Goal: Task Accomplishment & Management: Manage account settings

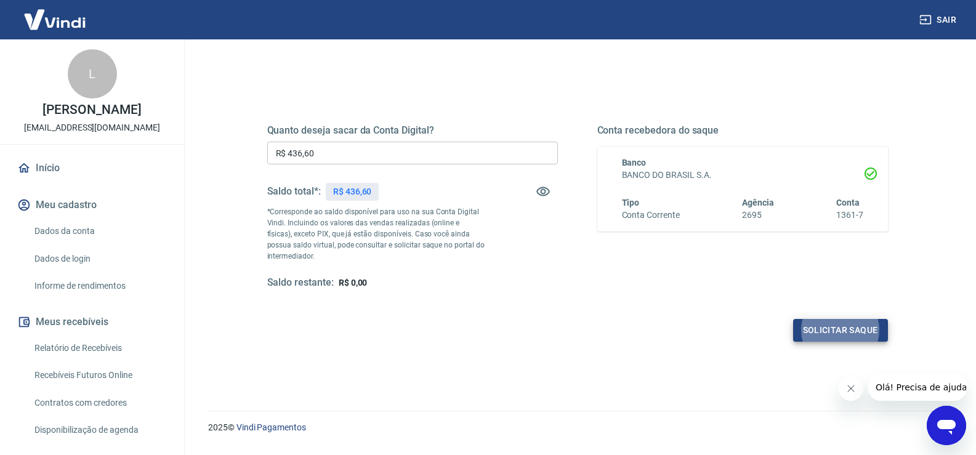
click at [826, 328] on button "Solicitar saque" at bounding box center [840, 330] width 95 height 23
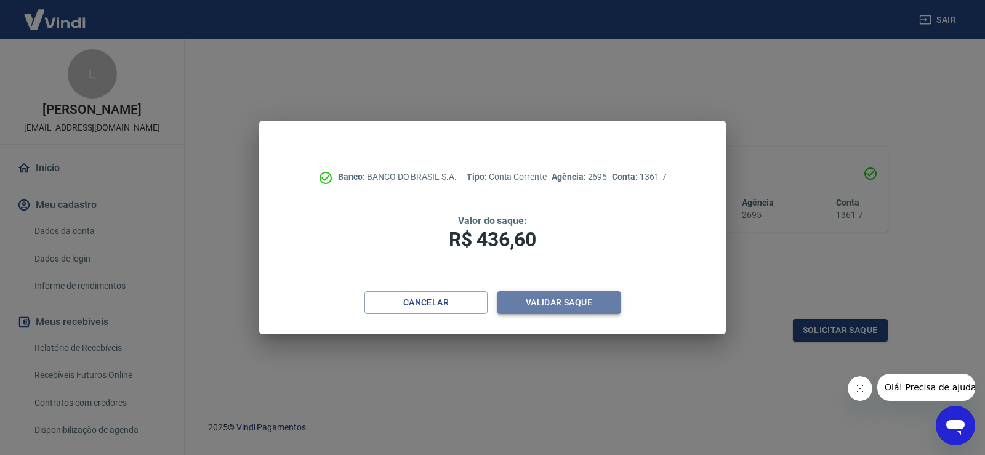
click at [545, 305] on button "Validar saque" at bounding box center [558, 302] width 123 height 23
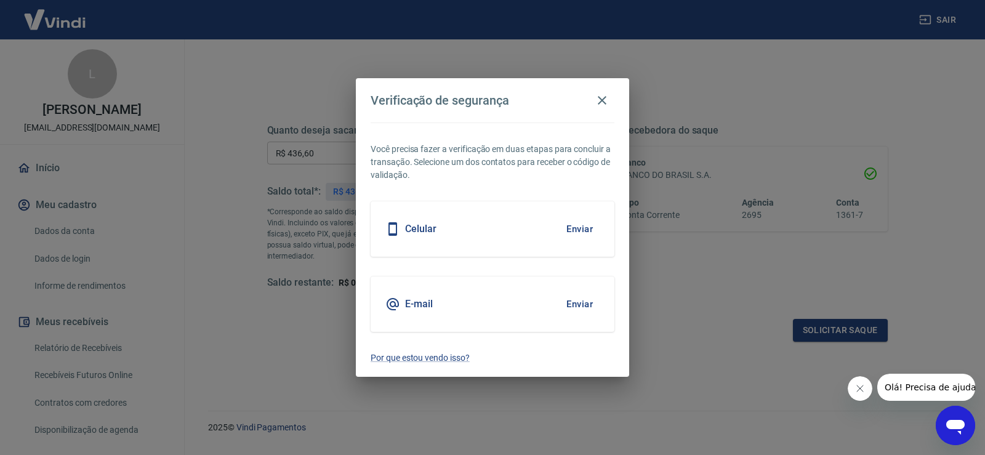
click at [585, 225] on button "Enviar" at bounding box center [580, 229] width 40 height 26
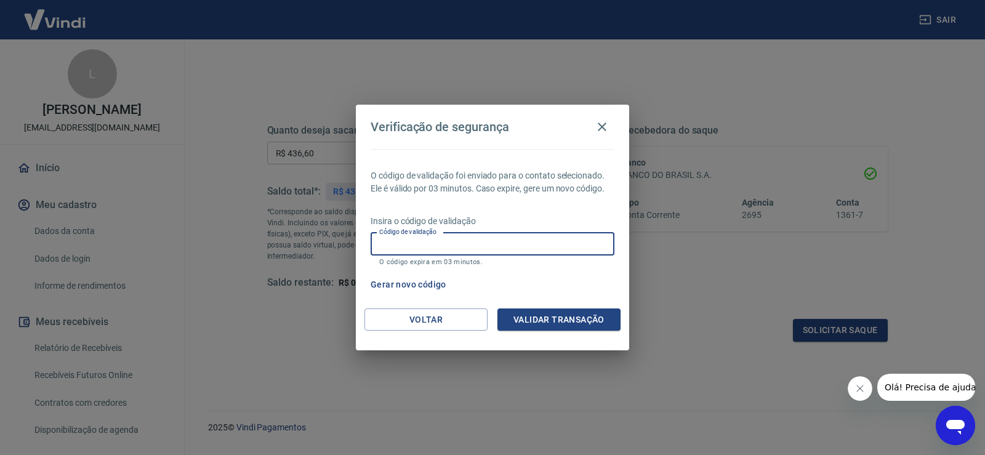
click at [440, 241] on input "Código de validação" at bounding box center [493, 244] width 244 height 23
type input "516166"
click at [560, 311] on button "Validar transação" at bounding box center [558, 319] width 123 height 23
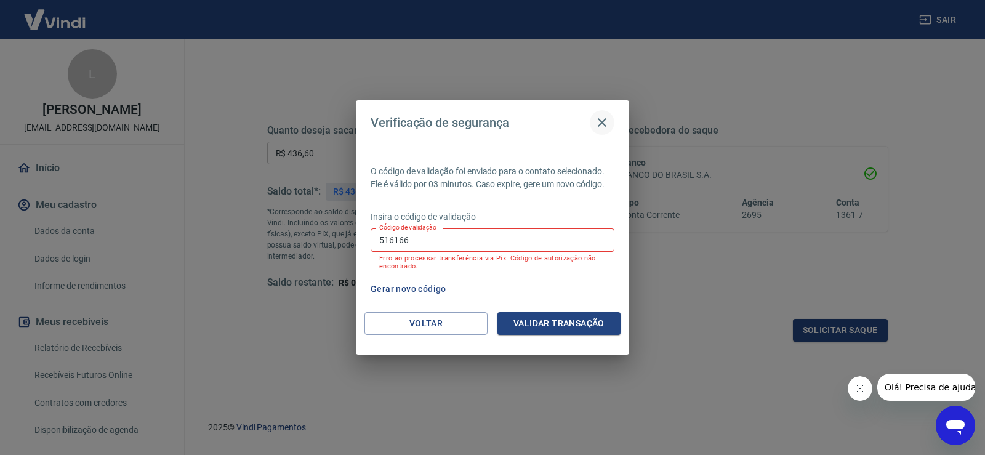
click at [607, 123] on icon "button" at bounding box center [602, 122] width 15 height 15
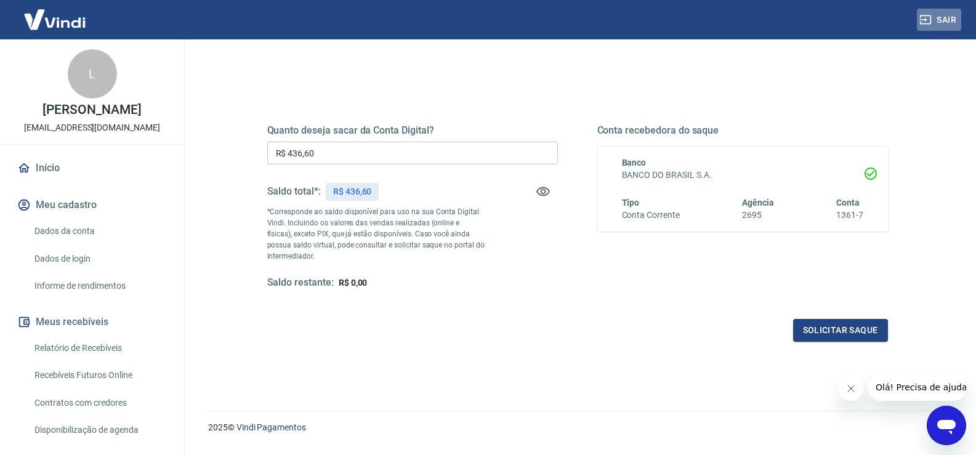
click at [945, 23] on button "Sair" at bounding box center [939, 20] width 44 height 23
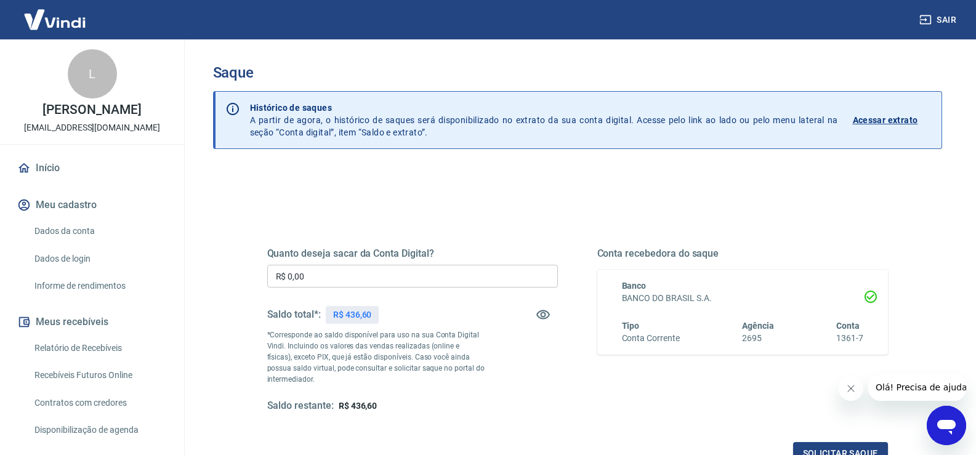
drag, startPoint x: 207, startPoint y: 268, endPoint x: 194, endPoint y: 268, distance: 12.9
click at [194, 268] on div "Saque Histórico de saques A partir de agora, o histórico de saques será disponi…" at bounding box center [577, 279] width 788 height 480
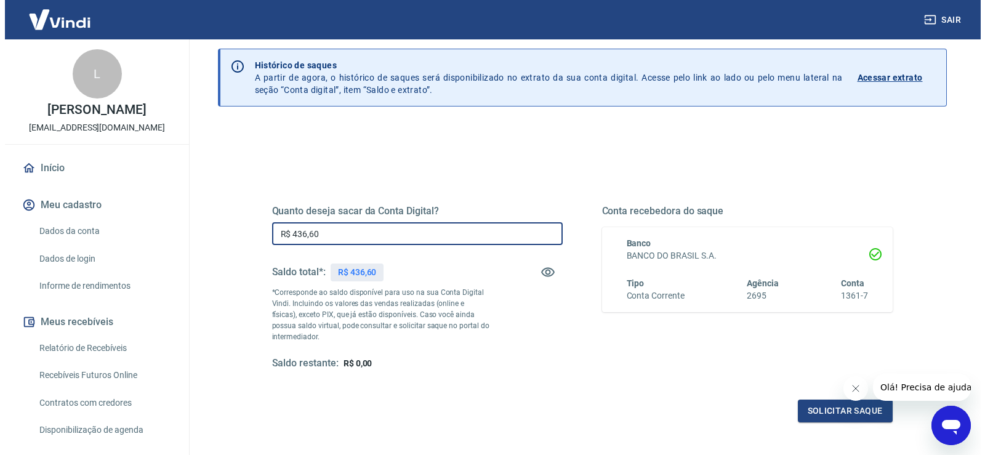
scroll to position [62, 0]
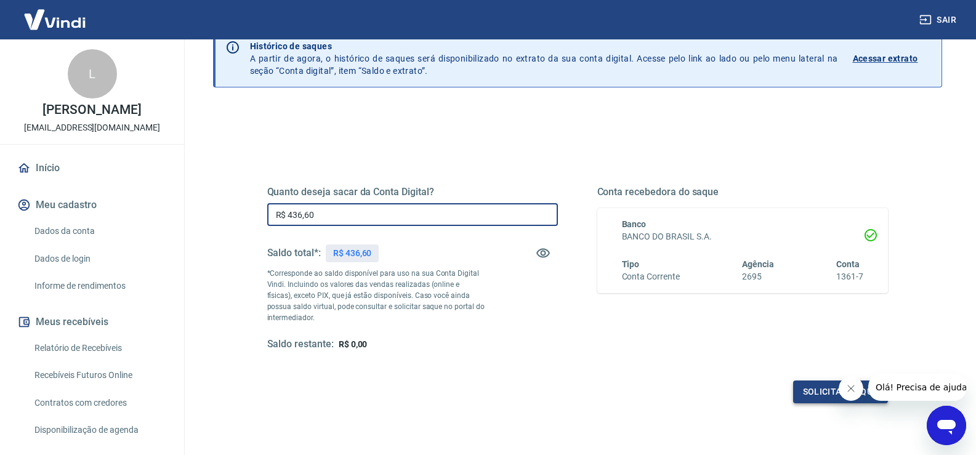
type input "R$ 436,60"
click at [798, 387] on button "Solicitar saque" at bounding box center [840, 391] width 95 height 23
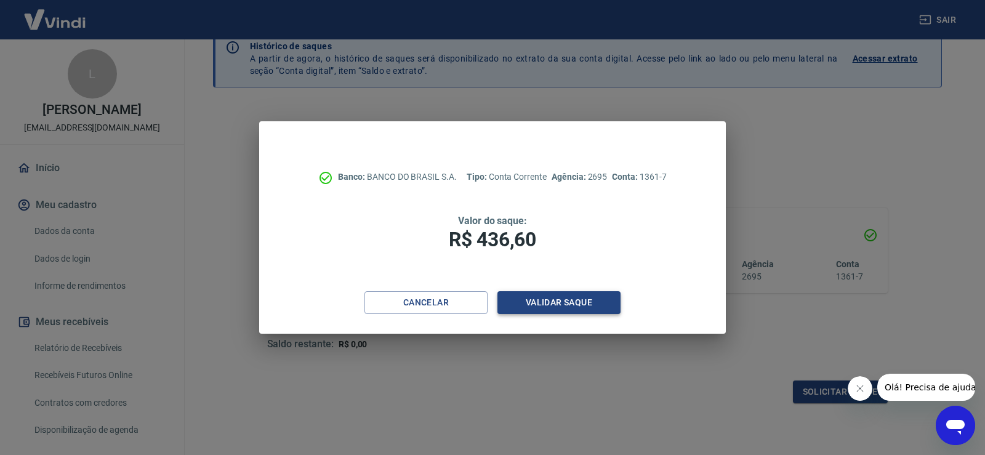
click at [568, 300] on button "Validar saque" at bounding box center [558, 302] width 123 height 23
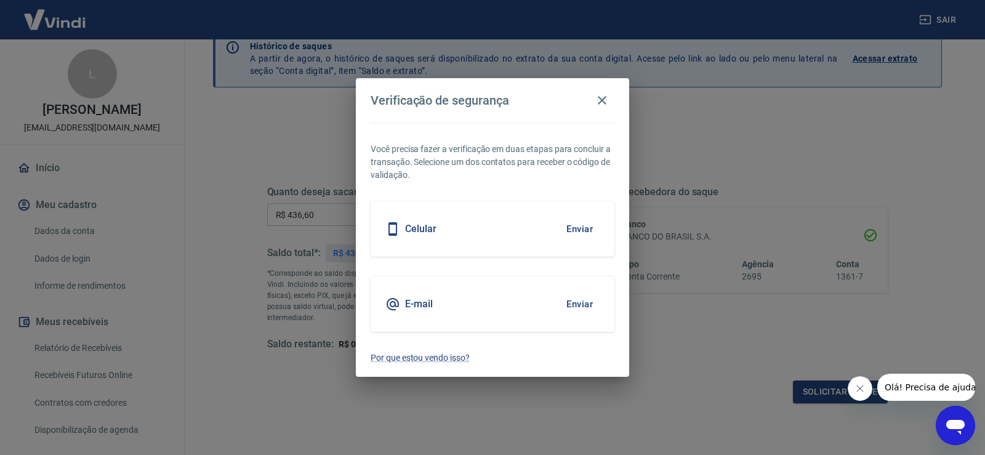
click at [601, 223] on div "Celular Enviar" at bounding box center [493, 228] width 244 height 55
click at [581, 230] on button "Enviar" at bounding box center [580, 229] width 40 height 26
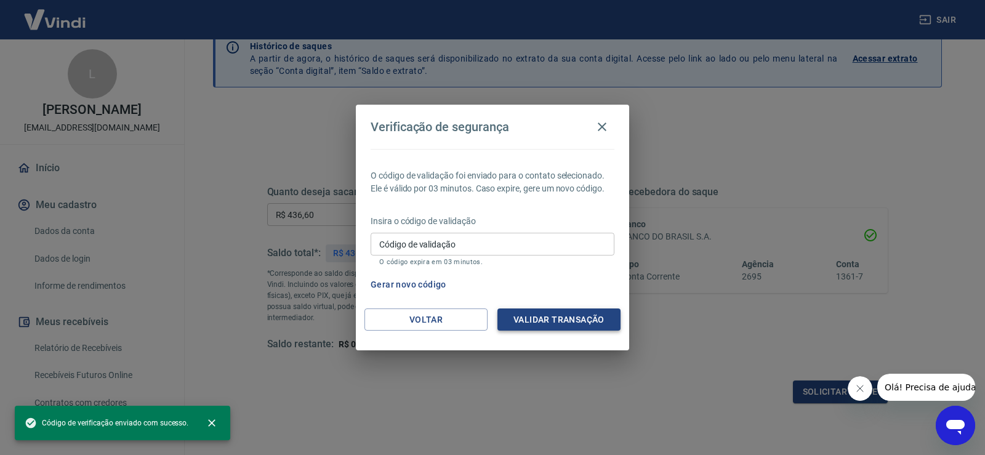
click at [549, 320] on button "Validar transação" at bounding box center [558, 319] width 123 height 23
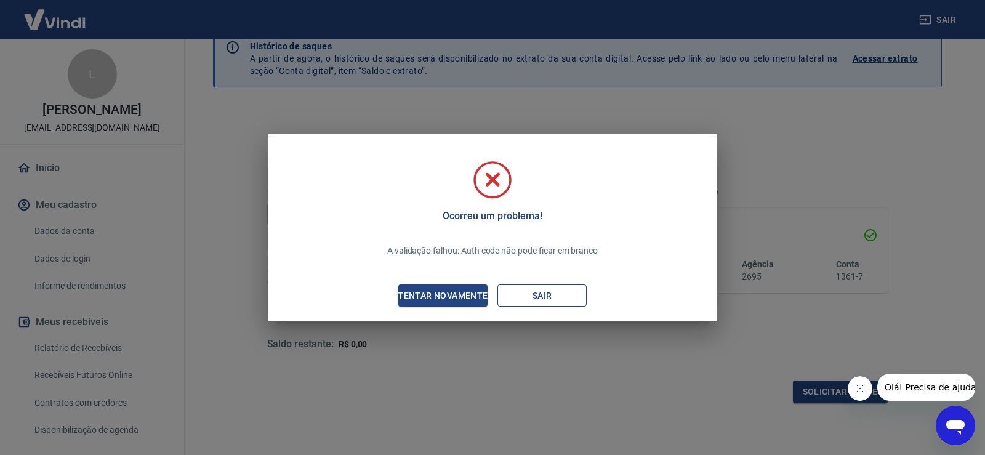
click at [517, 294] on button "Sair" at bounding box center [541, 295] width 89 height 23
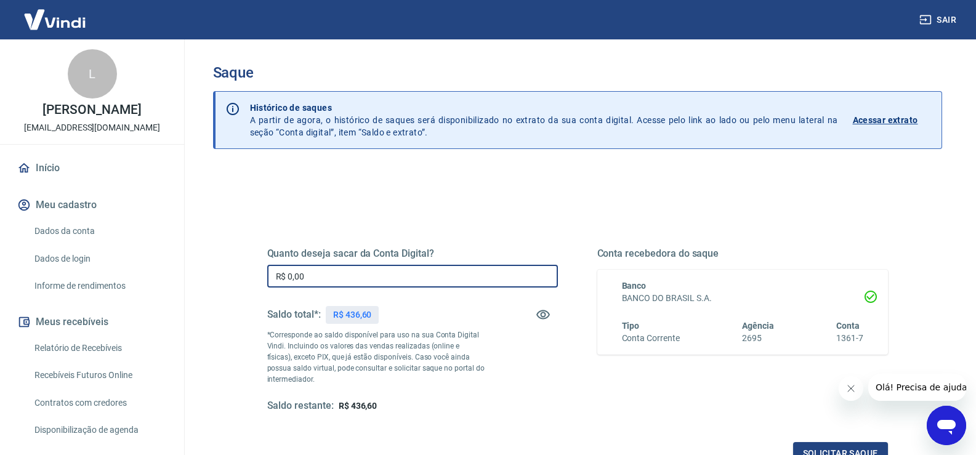
drag, startPoint x: 241, startPoint y: 297, endPoint x: 200, endPoint y: 305, distance: 41.3
click at [201, 305] on div "Saque Histórico de saques A partir de agora, o histórico de saques será disponi…" at bounding box center [577, 279] width 758 height 480
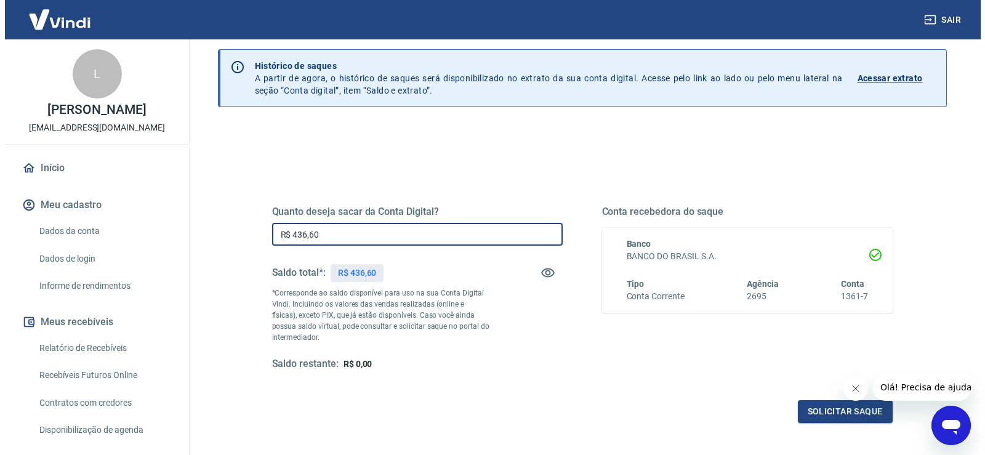
scroll to position [123, 0]
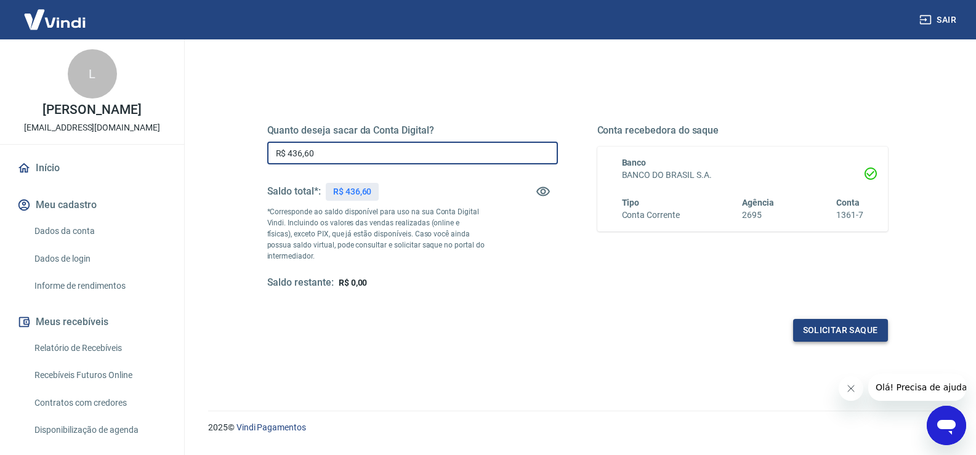
type input "R$ 436,60"
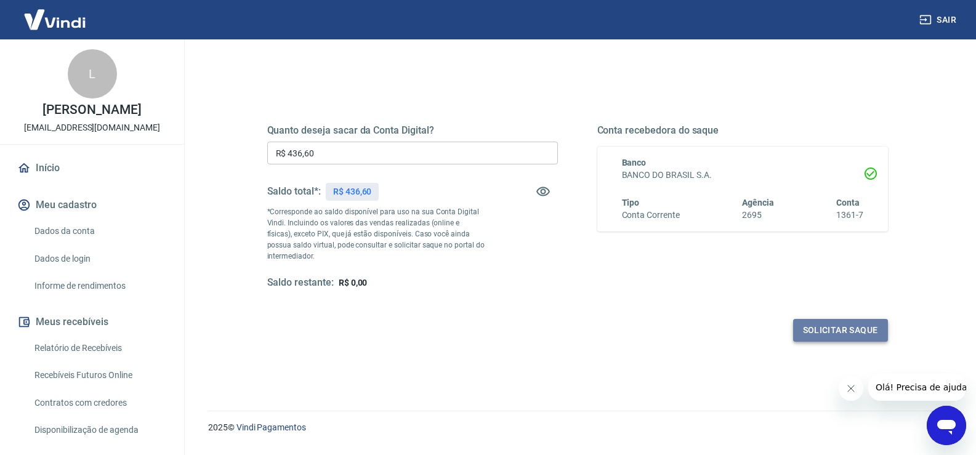
click at [864, 331] on button "Solicitar saque" at bounding box center [840, 330] width 95 height 23
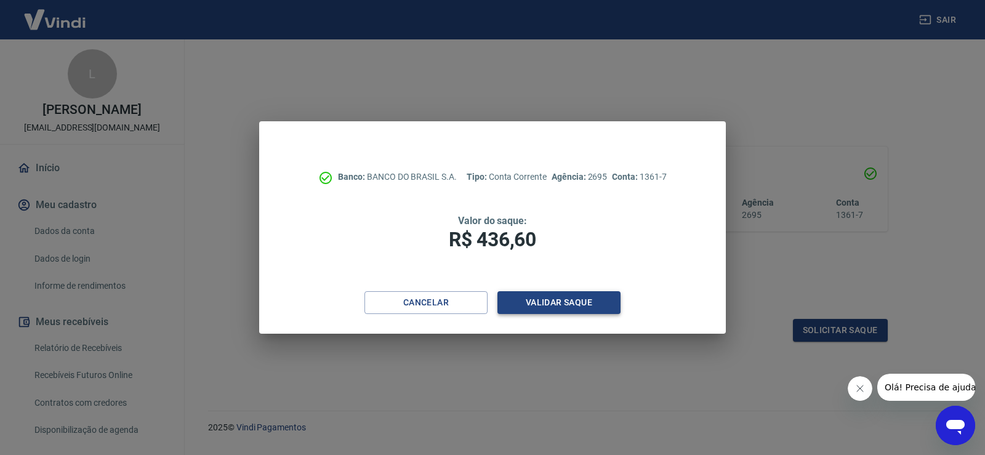
click at [577, 308] on button "Validar saque" at bounding box center [558, 302] width 123 height 23
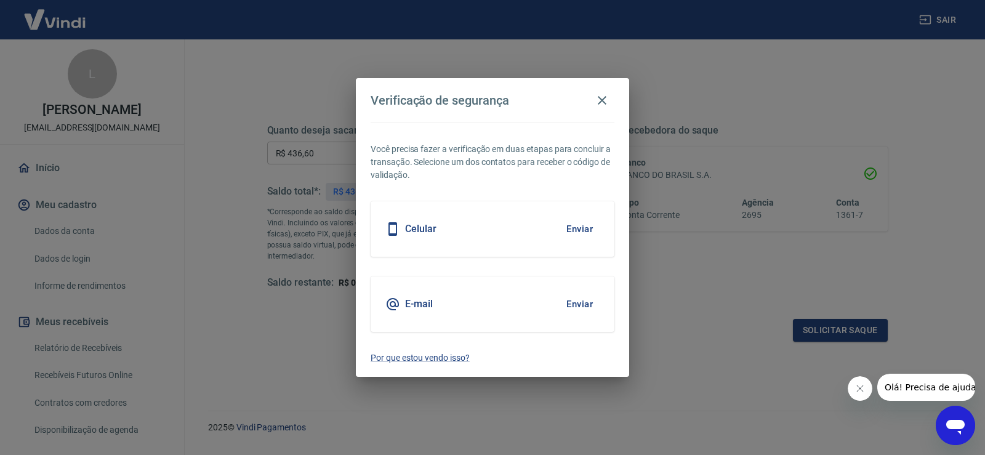
click at [579, 227] on button "Enviar" at bounding box center [580, 229] width 40 height 26
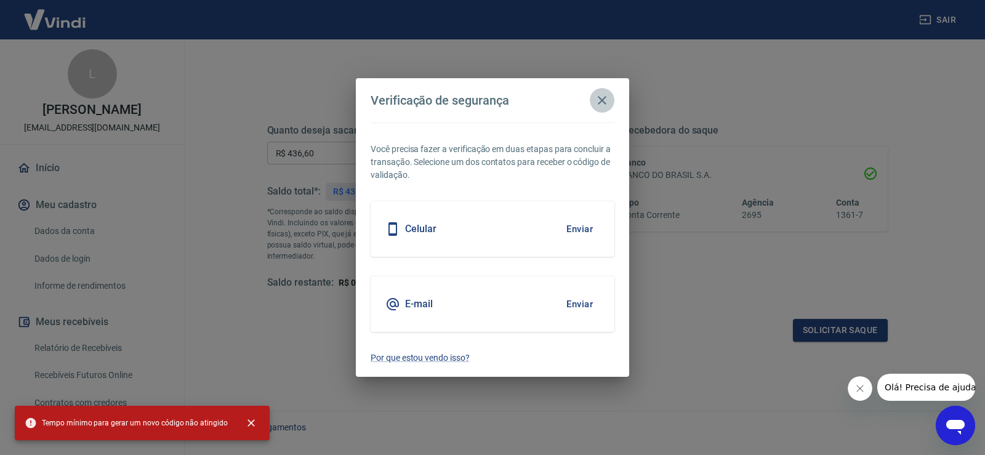
click at [602, 94] on icon "button" at bounding box center [602, 100] width 15 height 15
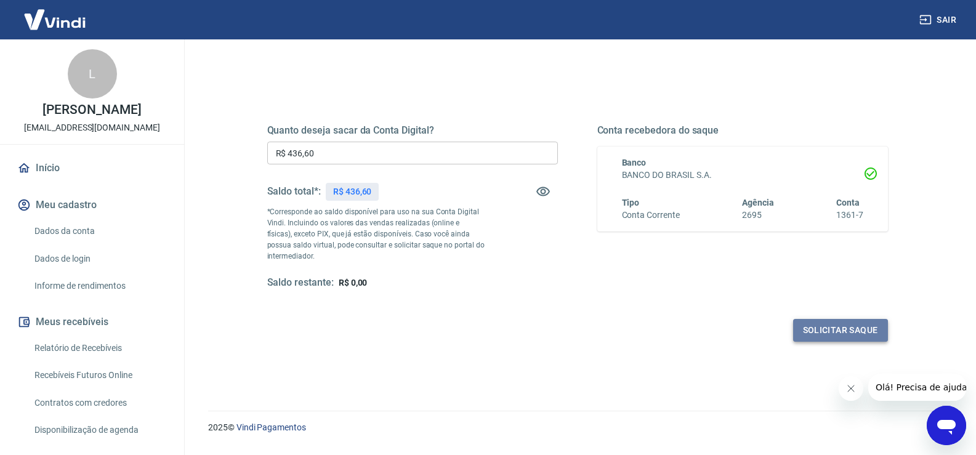
click at [812, 332] on button "Solicitar saque" at bounding box center [840, 330] width 95 height 23
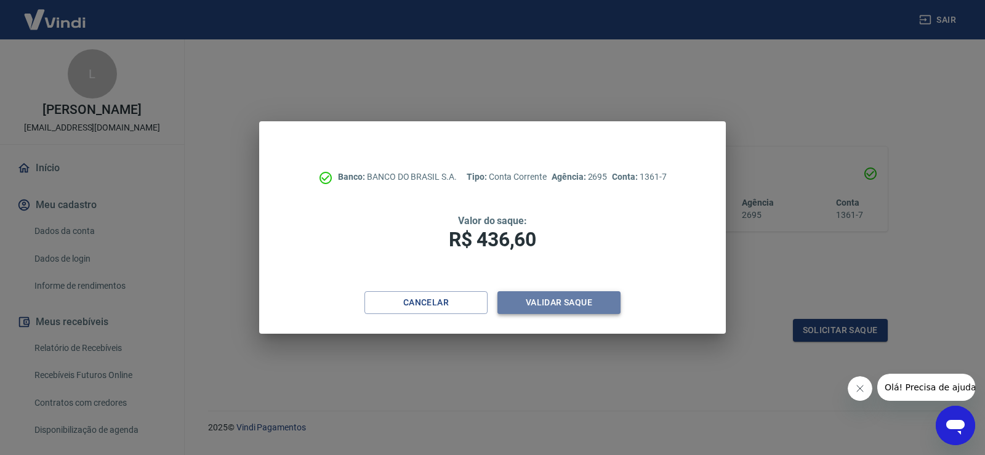
click at [553, 304] on button "Validar saque" at bounding box center [558, 302] width 123 height 23
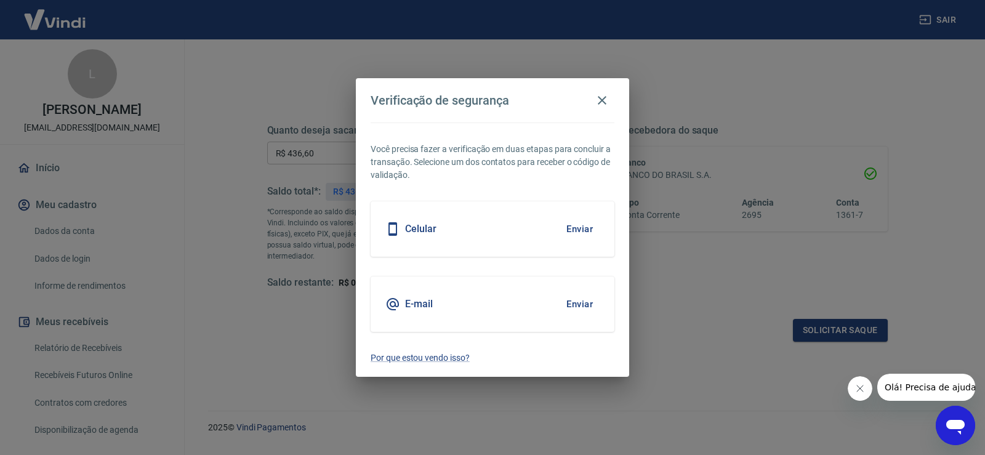
click at [573, 224] on button "Enviar" at bounding box center [580, 229] width 40 height 26
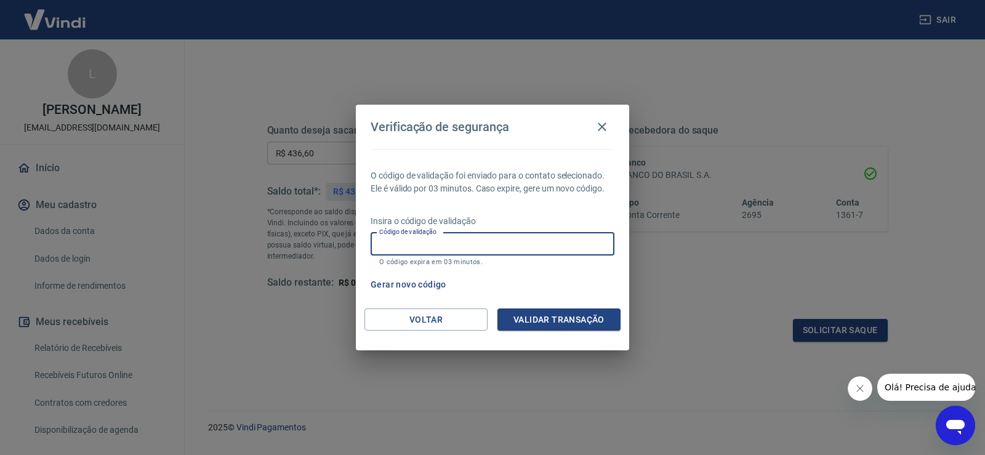
click at [406, 238] on div "Código de validação Código de validação O código expira em 03 minutos." at bounding box center [493, 249] width 244 height 33
click at [547, 320] on button "Validar transação" at bounding box center [558, 319] width 123 height 23
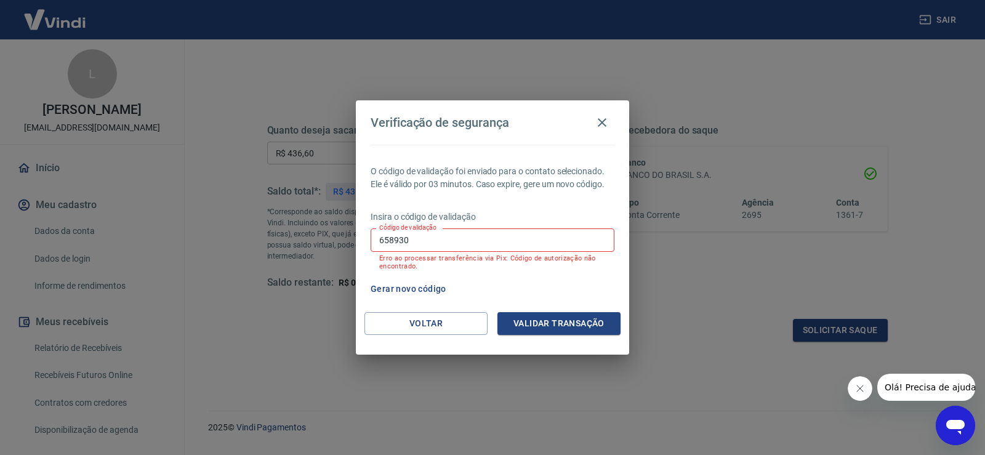
click at [795, 131] on div "Verificação de segurança O código de validação foi enviado para o contato selec…" at bounding box center [492, 227] width 985 height 455
drag, startPoint x: 418, startPoint y: 241, endPoint x: 221, endPoint y: 239, distance: 197.0
click at [222, 240] on div "Verificação de segurança O código de validação foi enviado para o contato selec…" at bounding box center [492, 227] width 985 height 455
type input "718497"
click at [536, 318] on button "Validar transação" at bounding box center [558, 323] width 123 height 23
